Goal: Information Seeking & Learning: Compare options

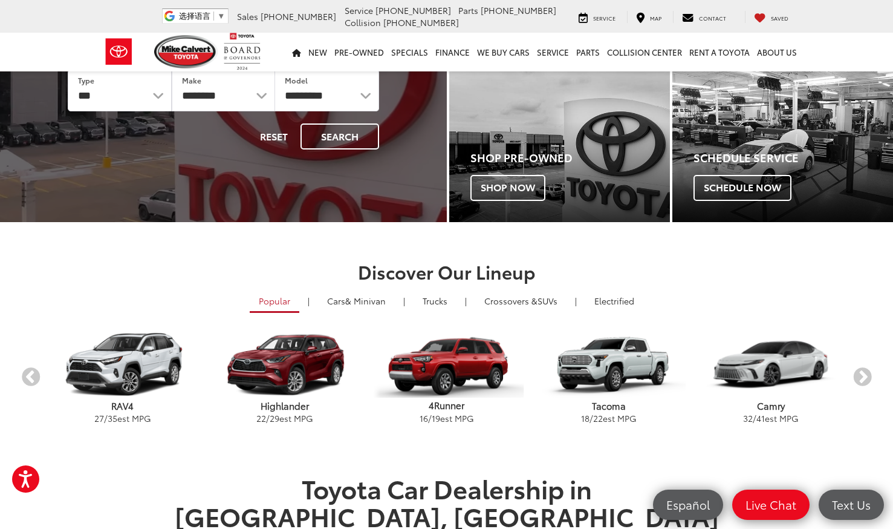
scroll to position [149, 0]
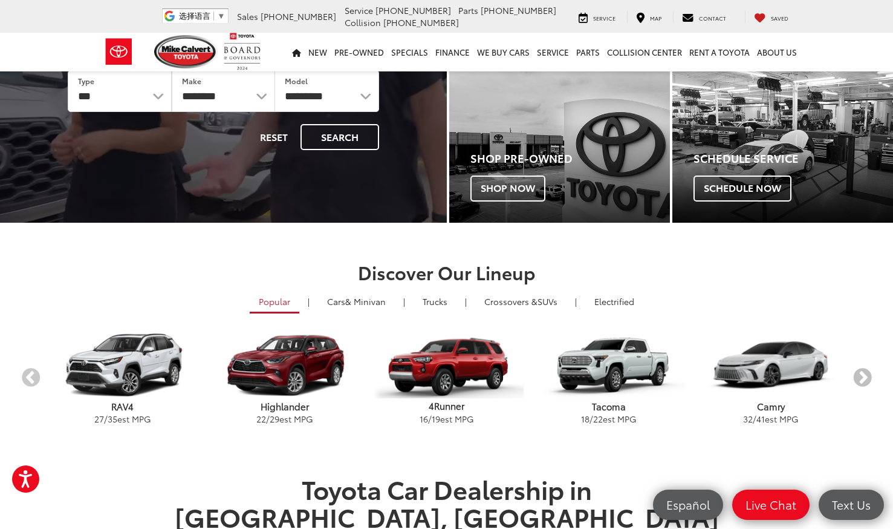
click at [859, 380] on button "Next" at bounding box center [862, 378] width 21 height 21
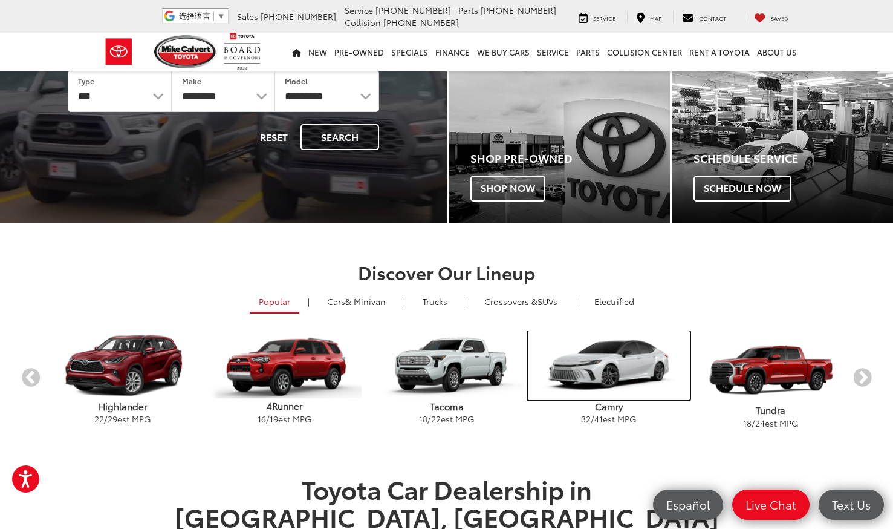
click at [632, 377] on img "carousel" at bounding box center [609, 365] width 162 height 69
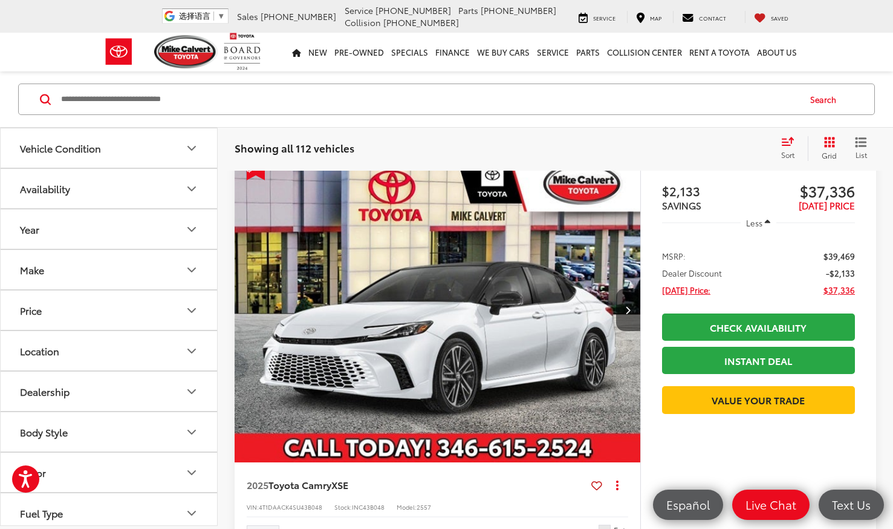
scroll to position [1098, 0]
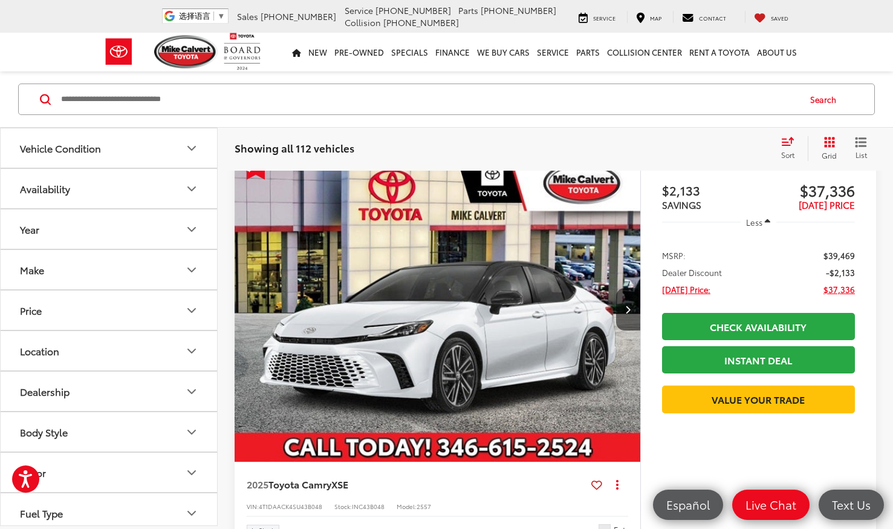
click at [398, 306] on img "2025 Toyota Camry XSE 0" at bounding box center [438, 309] width 408 height 305
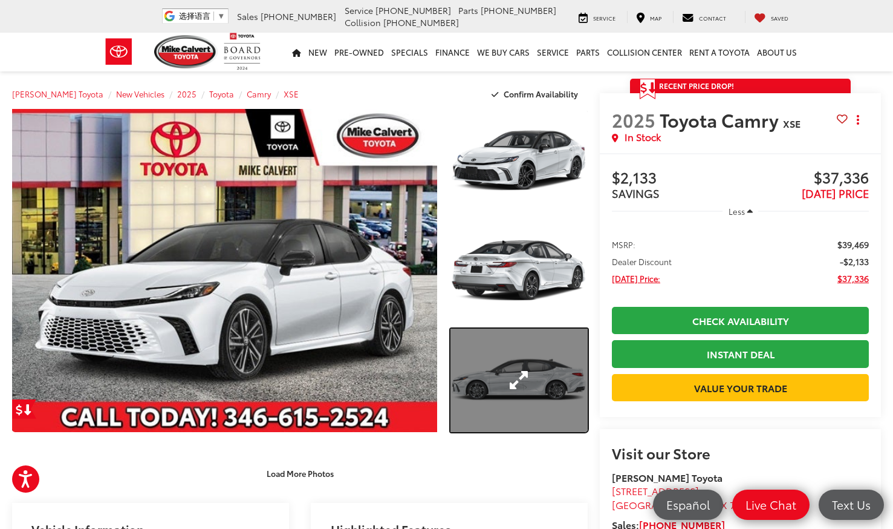
click at [521, 357] on link "Expand Photo 3" at bounding box center [519, 379] width 137 height 103
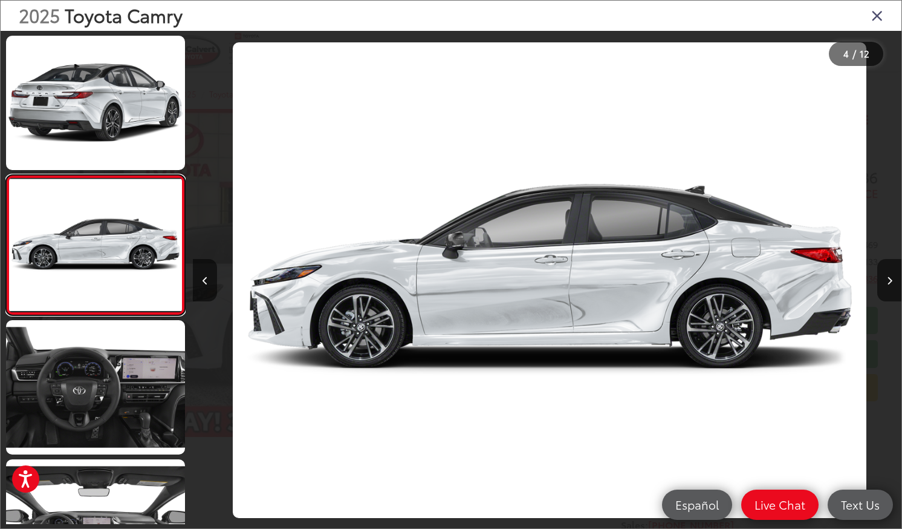
scroll to position [0, 2126]
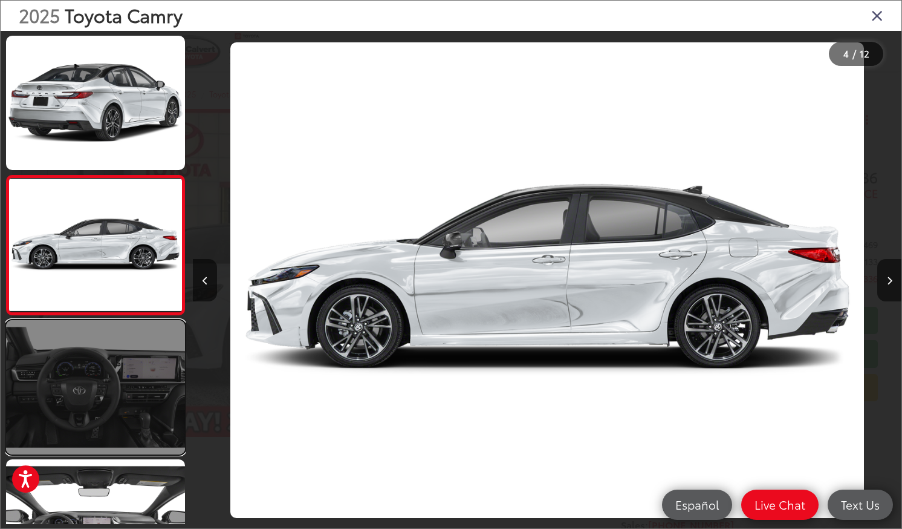
click at [112, 386] on link at bounding box center [95, 387] width 179 height 134
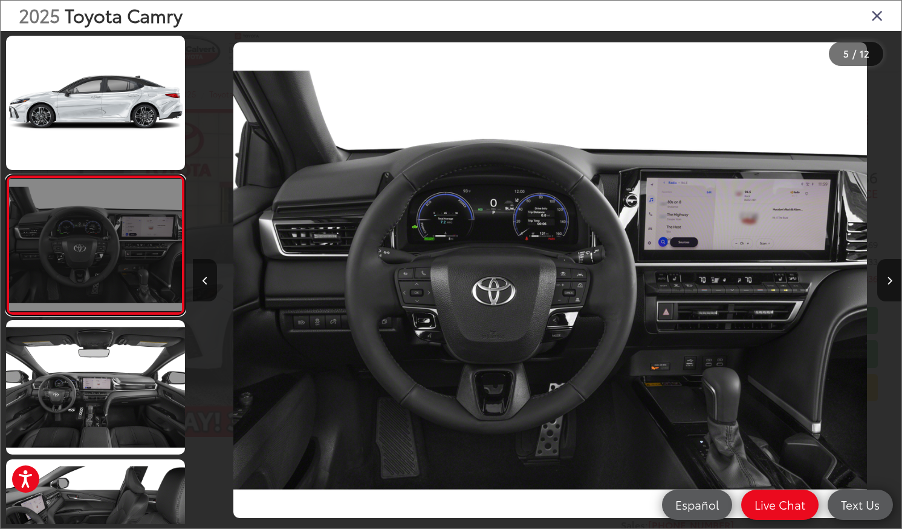
scroll to position [0, 2835]
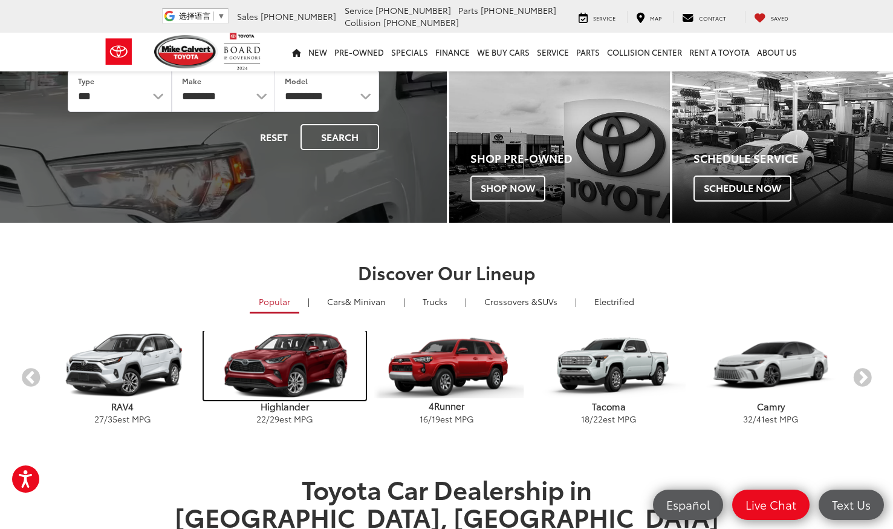
click at [306, 349] on img "carousel" at bounding box center [285, 365] width 162 height 69
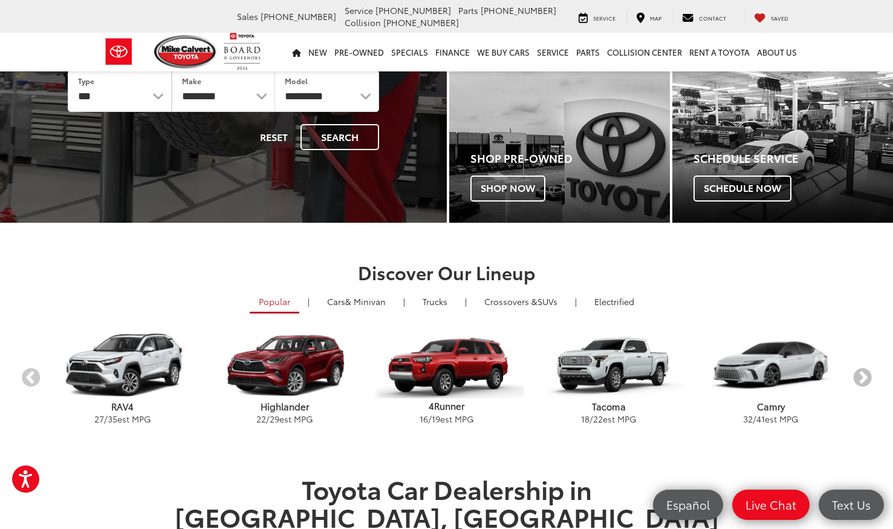
click at [868, 373] on button "Next" at bounding box center [862, 378] width 21 height 21
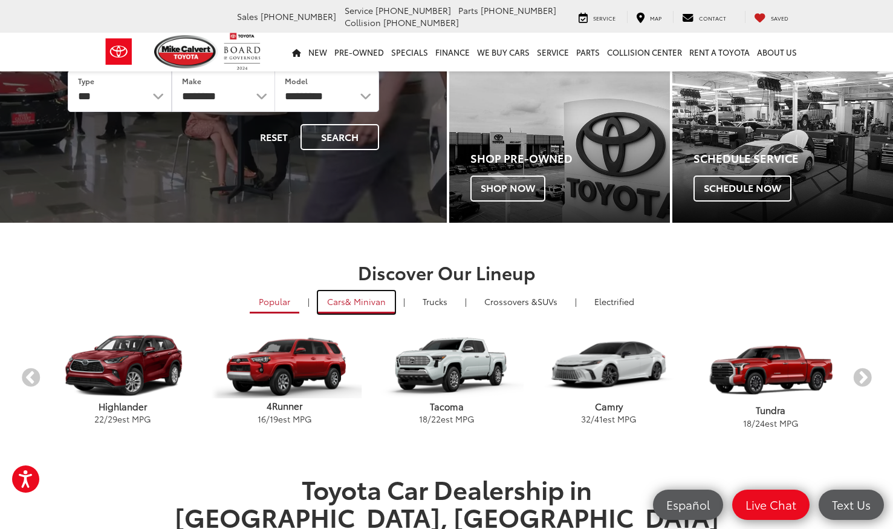
click at [351, 302] on span "& Minivan" at bounding box center [365, 301] width 41 height 12
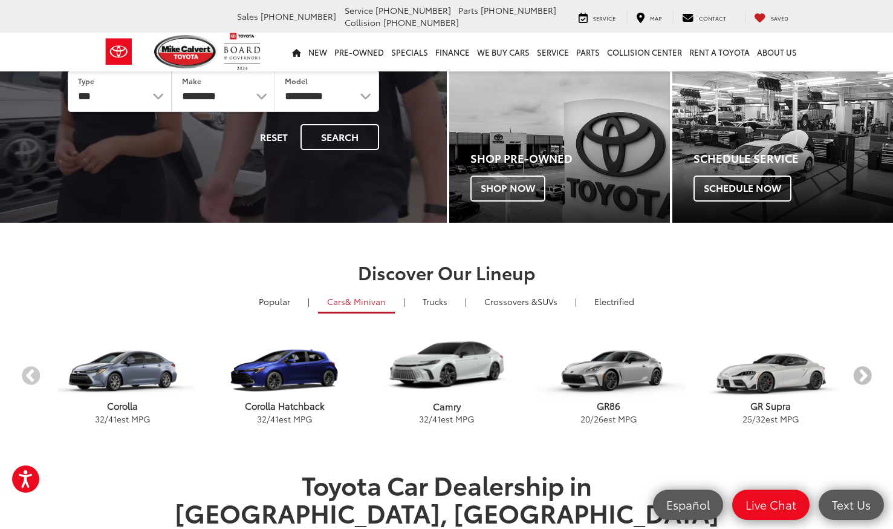
click at [853, 375] on button "Next" at bounding box center [862, 375] width 21 height 21
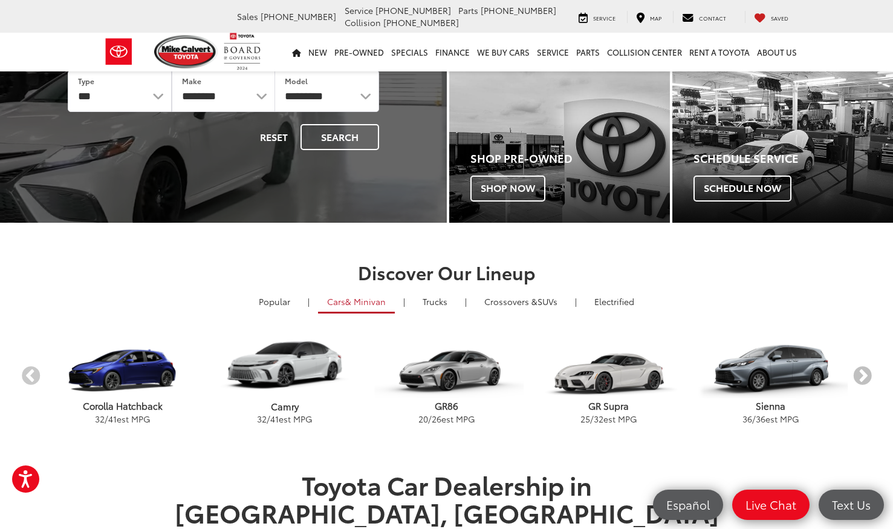
click at [853, 375] on button "Next" at bounding box center [862, 375] width 21 height 21
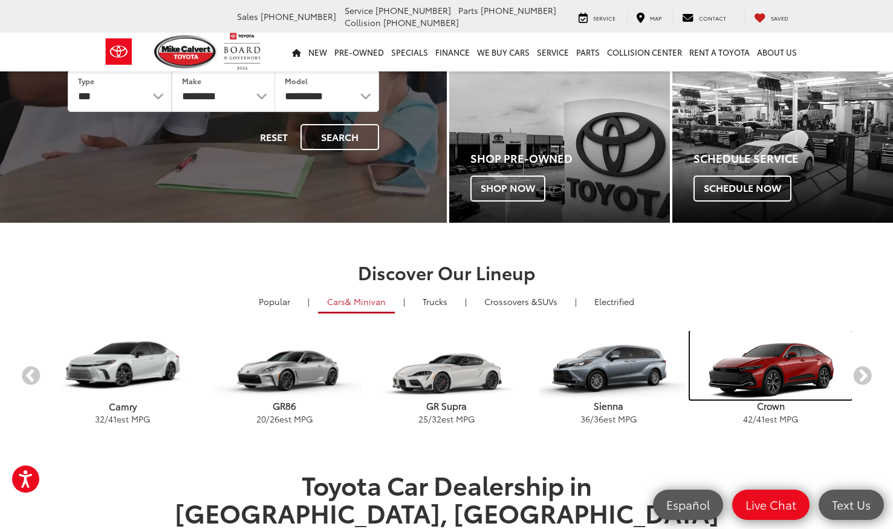
click at [781, 373] on img "carousel" at bounding box center [771, 365] width 162 height 69
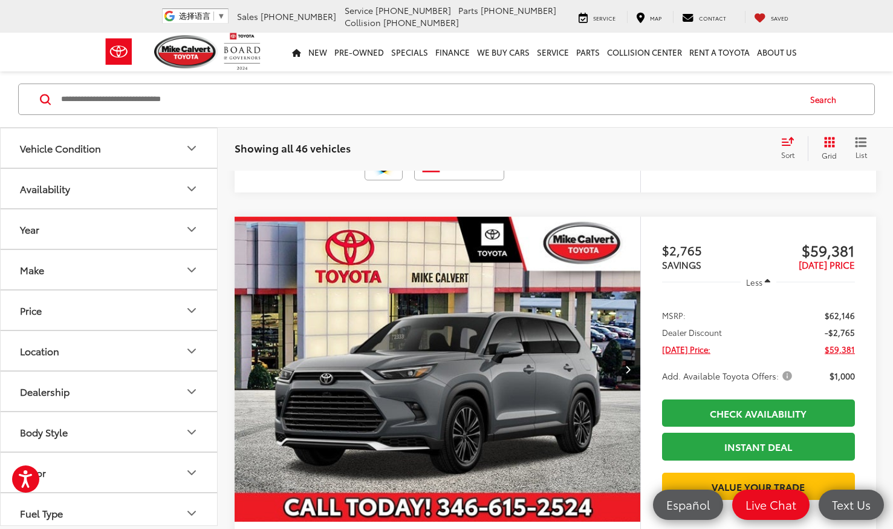
scroll to position [558, 0]
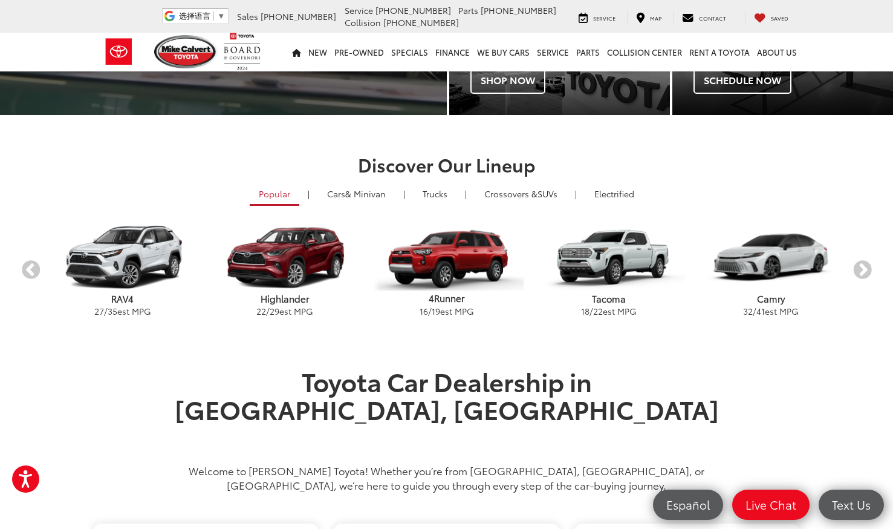
scroll to position [254, 0]
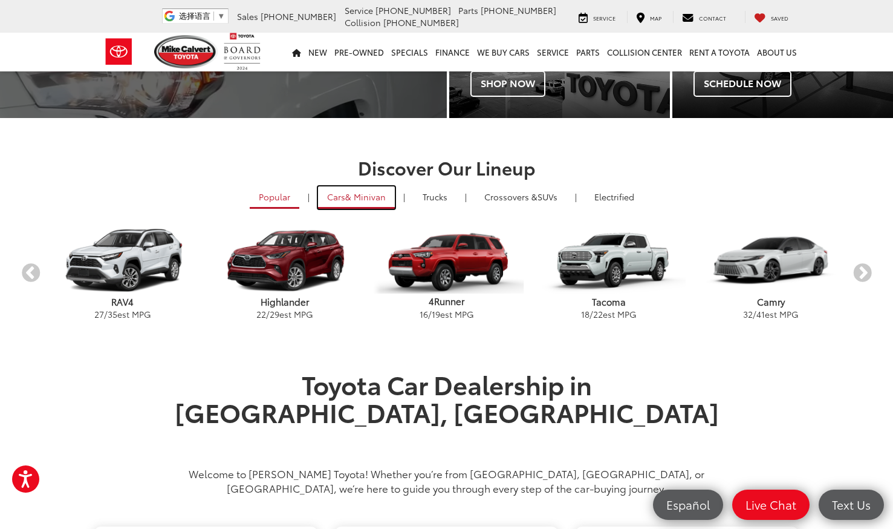
click at [365, 198] on span "& Minivan" at bounding box center [365, 197] width 41 height 12
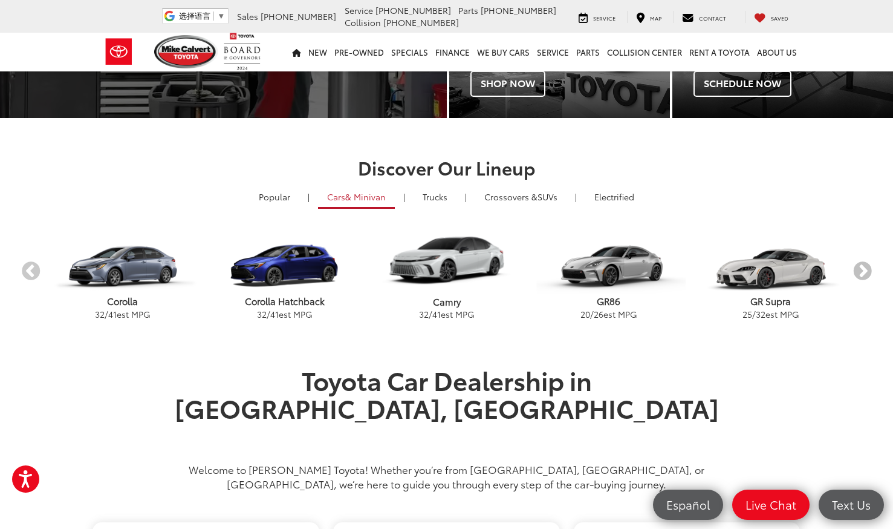
click at [856, 268] on button "Next" at bounding box center [862, 271] width 21 height 21
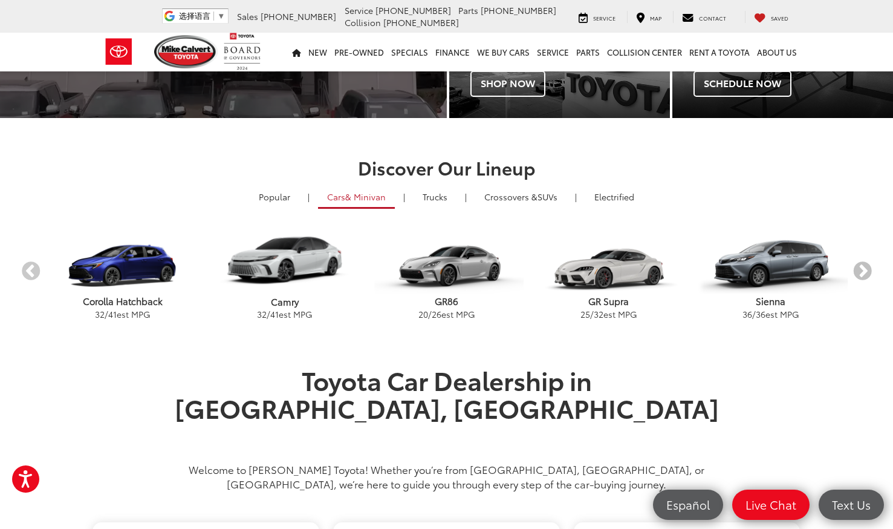
click at [856, 268] on button "Next" at bounding box center [862, 271] width 21 height 21
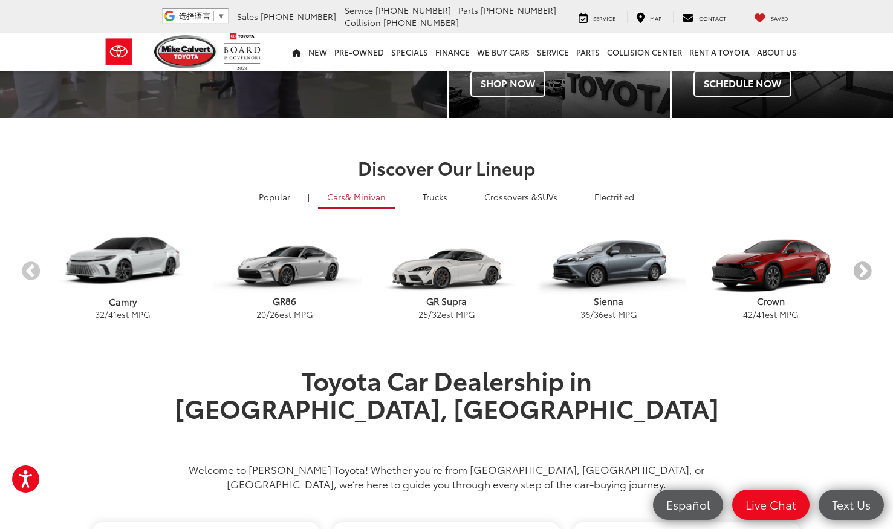
click at [856, 268] on button "Next" at bounding box center [862, 271] width 21 height 21
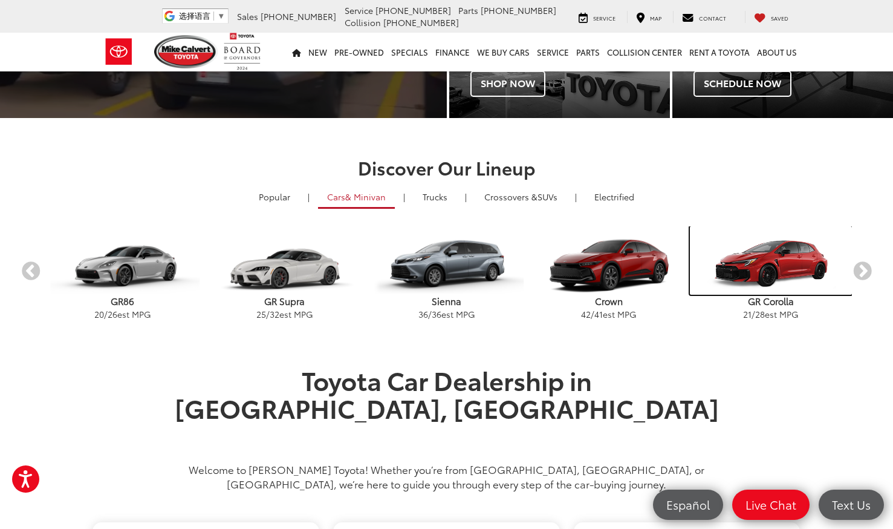
click at [778, 272] on img "carousel" at bounding box center [771, 260] width 162 height 69
